Goal: Task Accomplishment & Management: Use online tool/utility

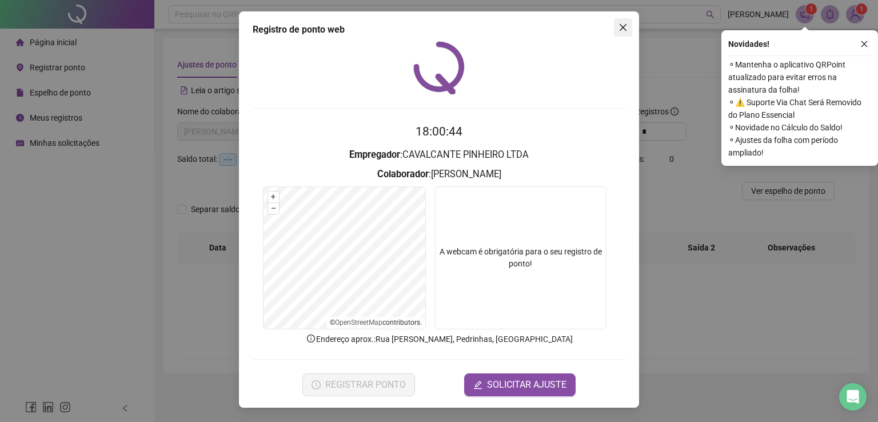
click at [625, 25] on icon "close" at bounding box center [623, 27] width 9 height 9
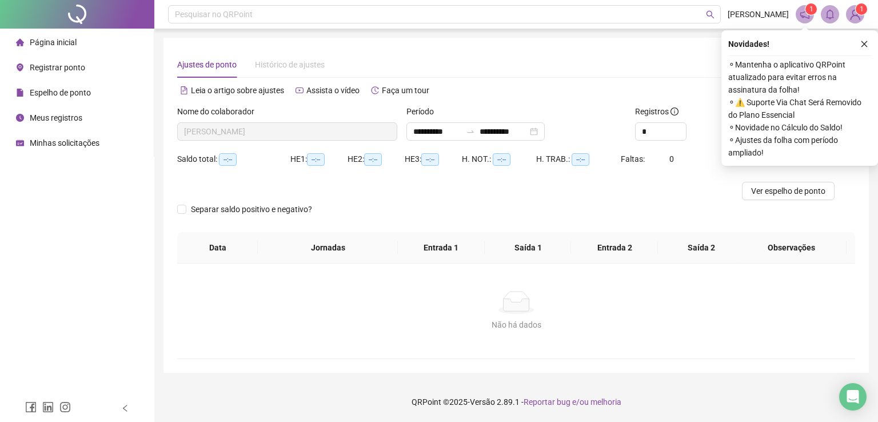
click at [96, 65] on li "Registrar ponto" at bounding box center [76, 67] width 149 height 23
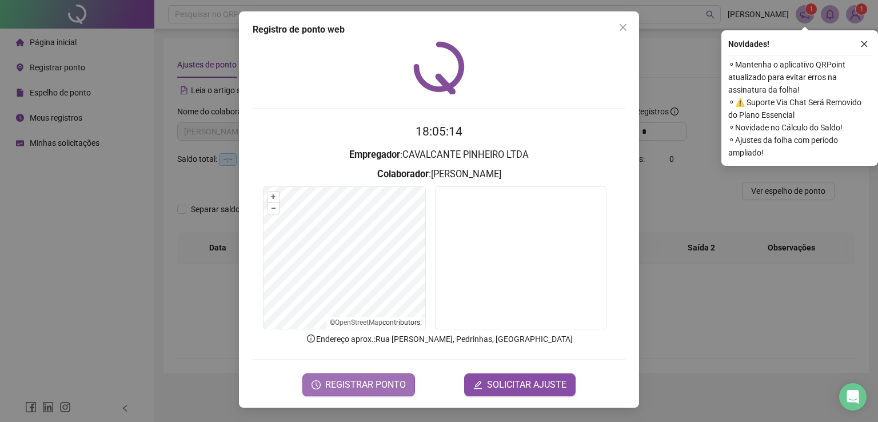
click at [403, 383] on span "REGISTRAR PONTO" at bounding box center [365, 385] width 81 height 14
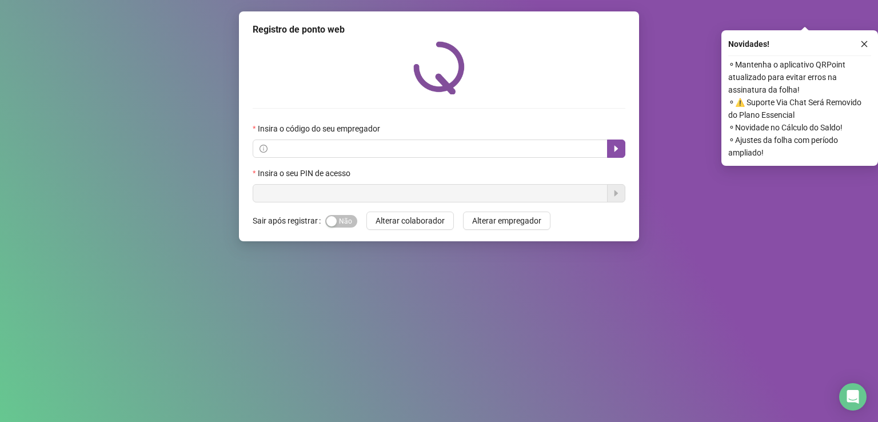
click at [428, 49] on img at bounding box center [439, 67] width 51 height 53
drag, startPoint x: 81, startPoint y: 61, endPoint x: 133, endPoint y: 49, distance: 52.7
click at [100, 58] on div "Registro de ponto web Insira o código do seu empregador Insira o seu PIN de ace…" at bounding box center [439, 211] width 878 height 422
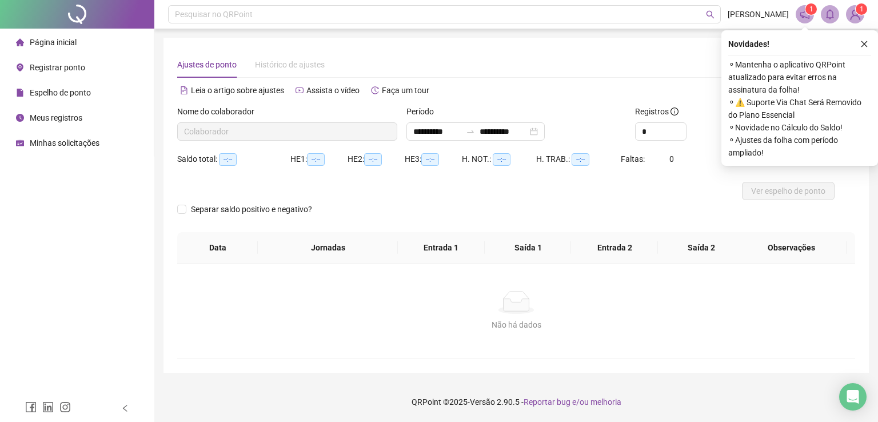
type input "**********"
click at [45, 63] on span "Registrar ponto" at bounding box center [57, 67] width 55 height 9
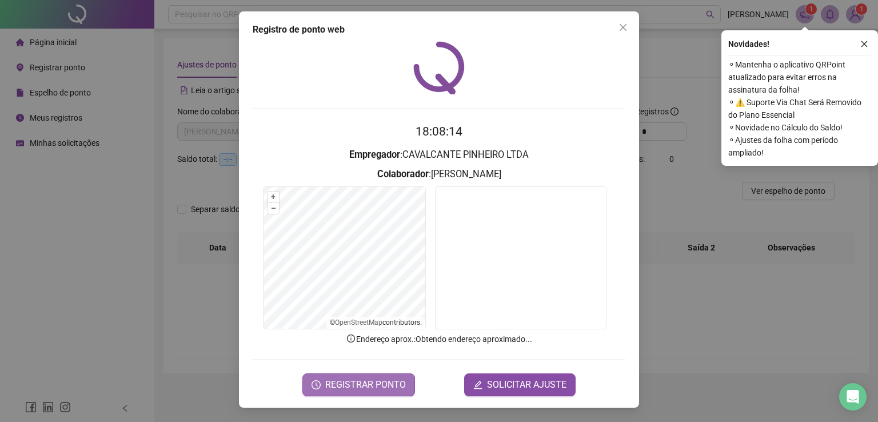
click at [393, 381] on span "REGISTRAR PONTO" at bounding box center [365, 385] width 81 height 14
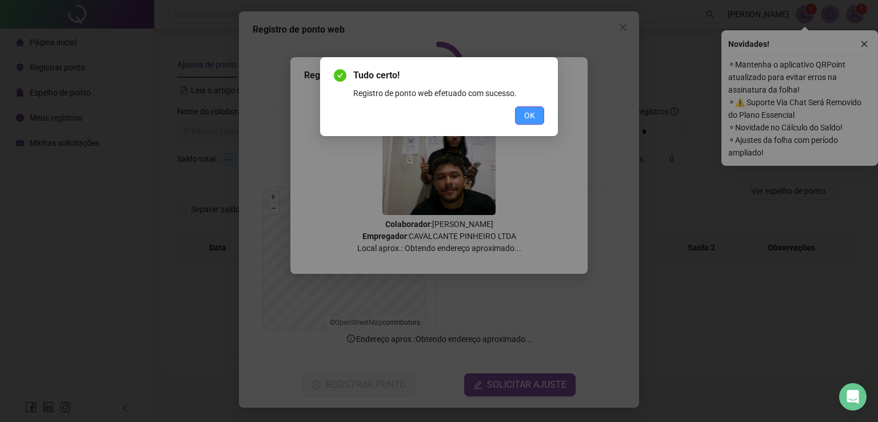
click at [524, 109] on button "OK" at bounding box center [529, 115] width 29 height 18
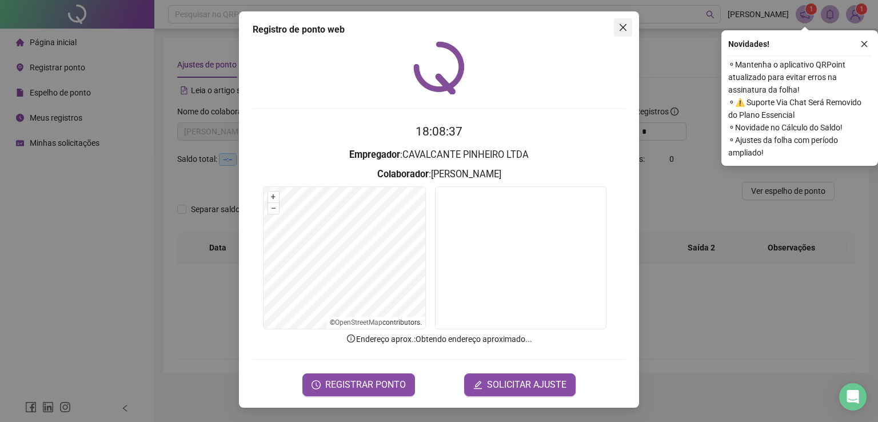
click at [619, 31] on icon "close" at bounding box center [623, 27] width 9 height 9
